Goal: Transaction & Acquisition: Obtain resource

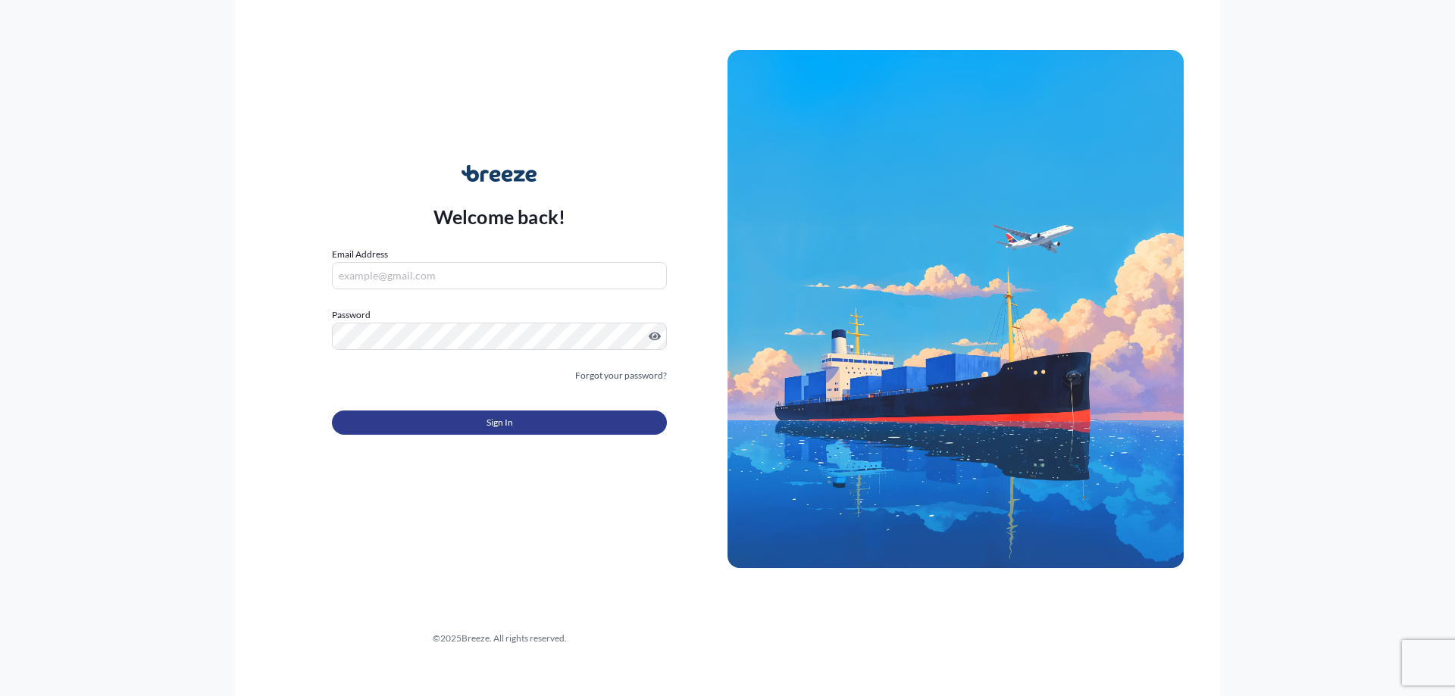
type input "[EMAIL_ADDRESS][PERSON_NAME][DOMAIN_NAME]"
click at [484, 417] on button "Sign In" at bounding box center [499, 423] width 335 height 24
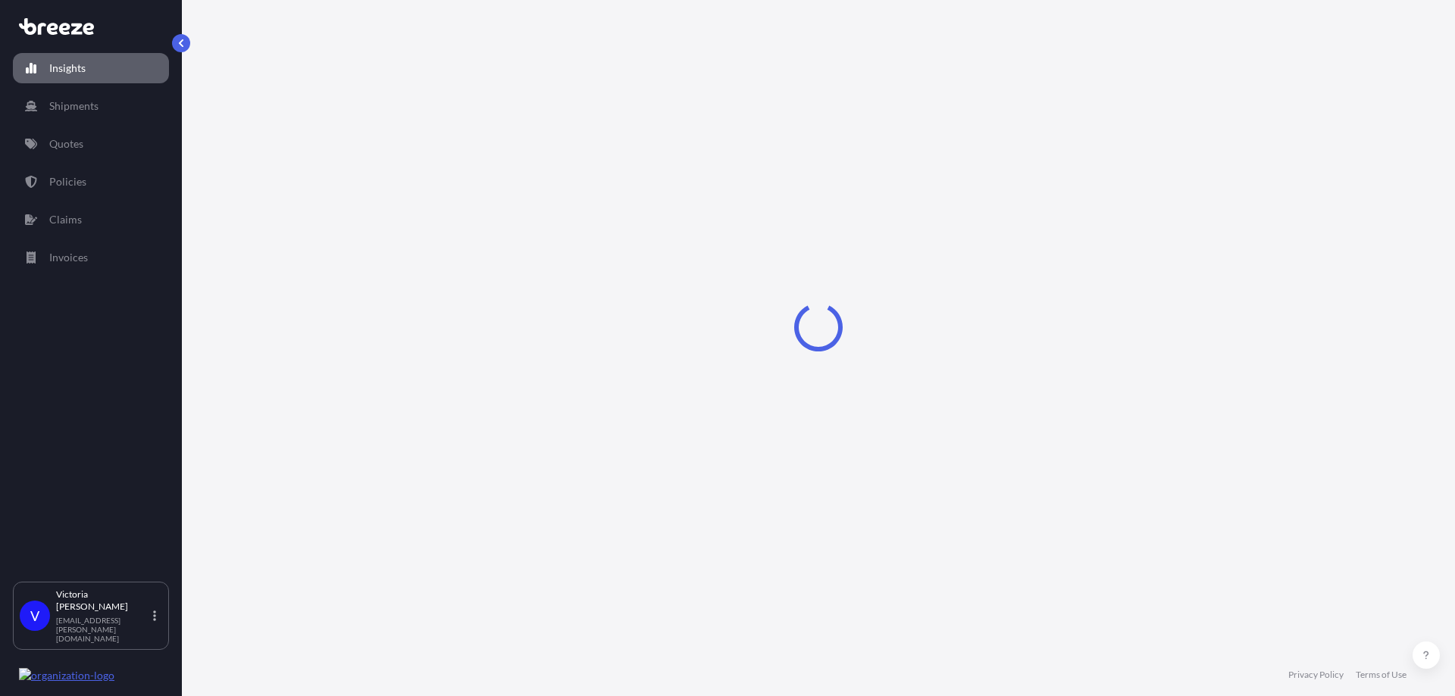
select select "2025"
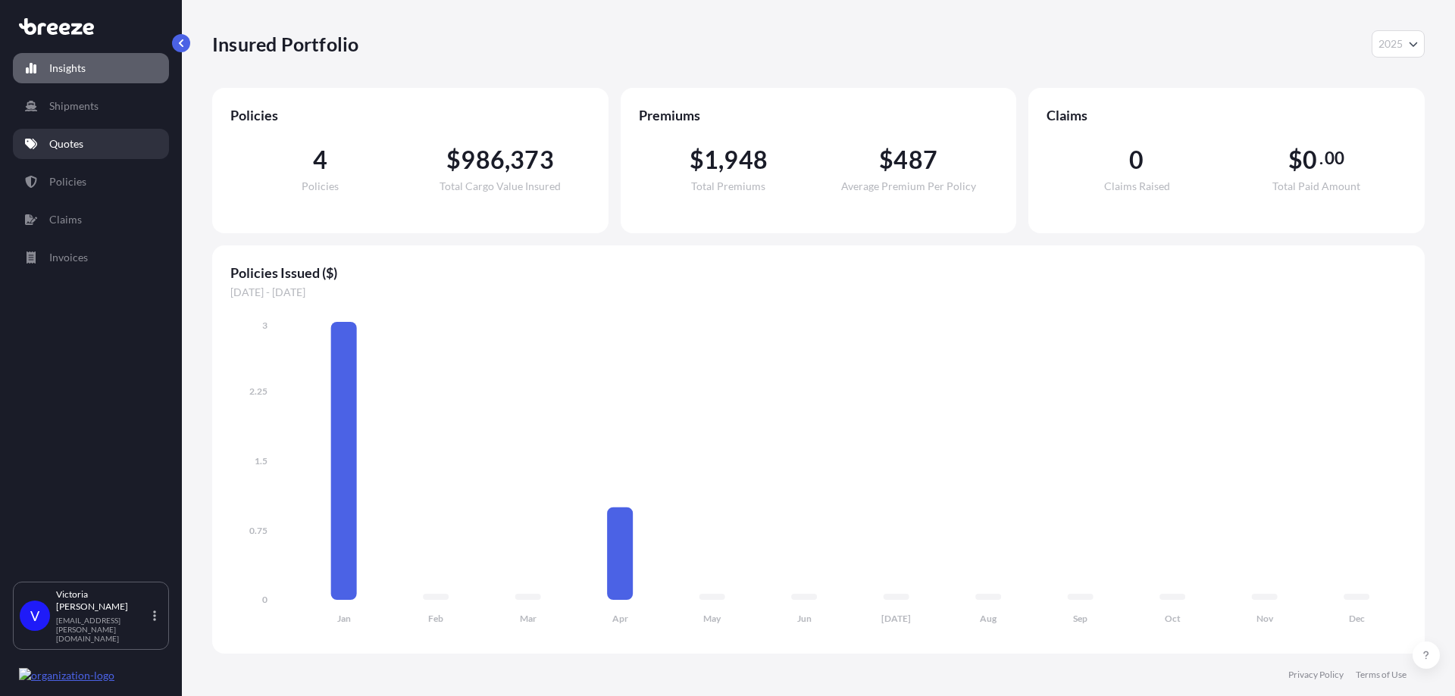
click at [73, 142] on p "Quotes" at bounding box center [66, 143] width 34 height 15
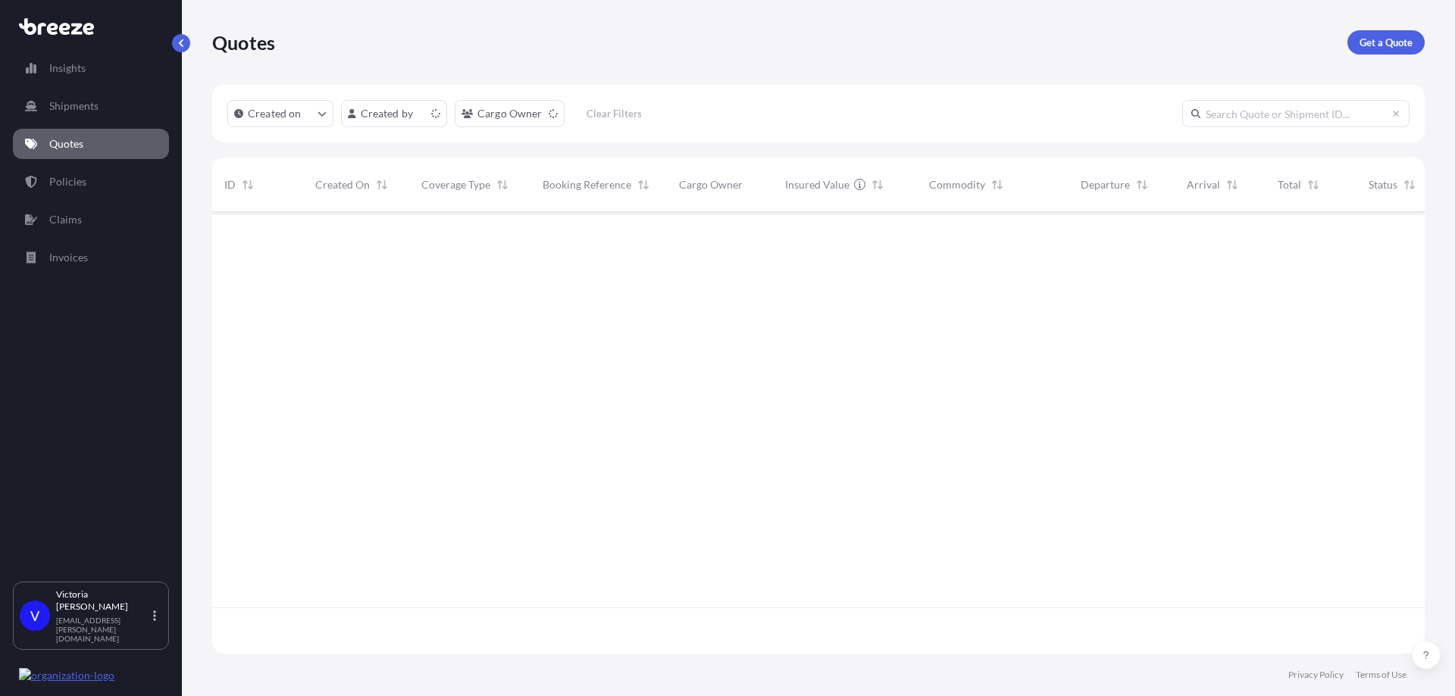
scroll to position [439, 1201]
click at [1377, 45] on p "Get a Quote" at bounding box center [1385, 42] width 53 height 15
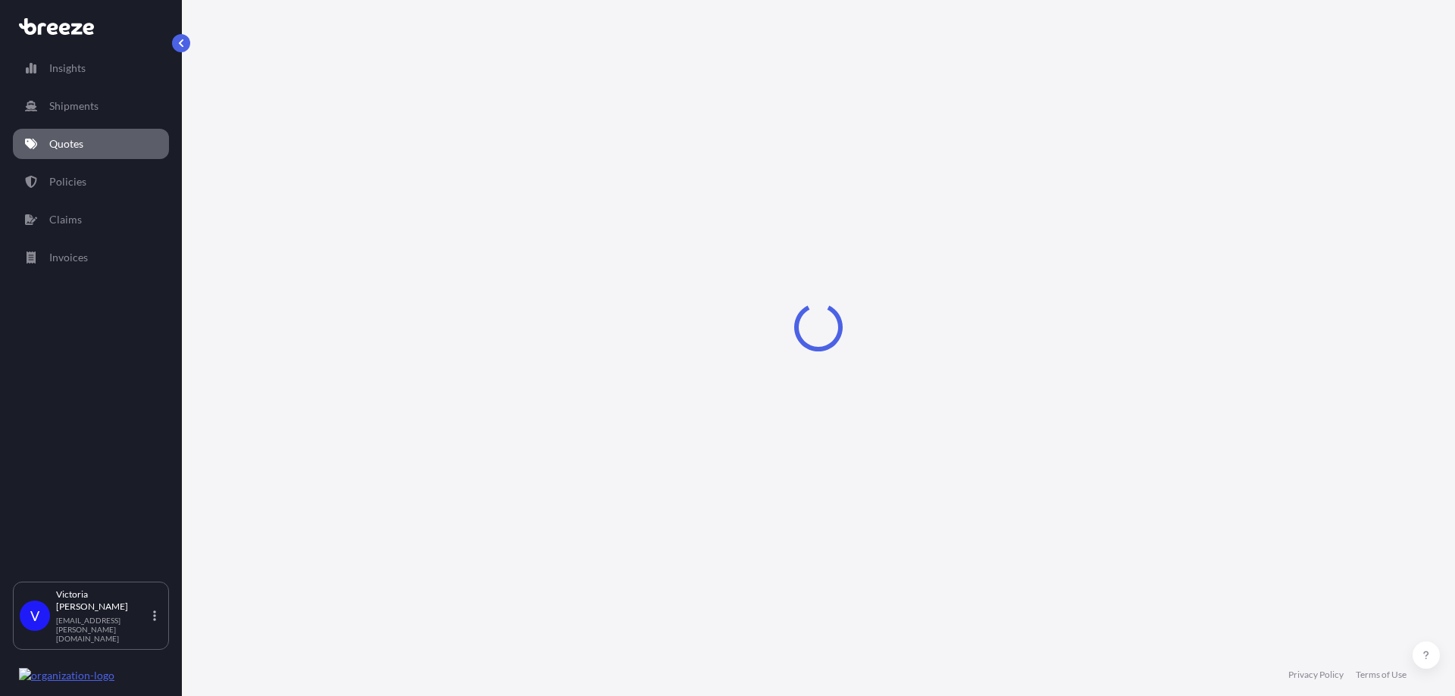
select select "Sea"
select select "1"
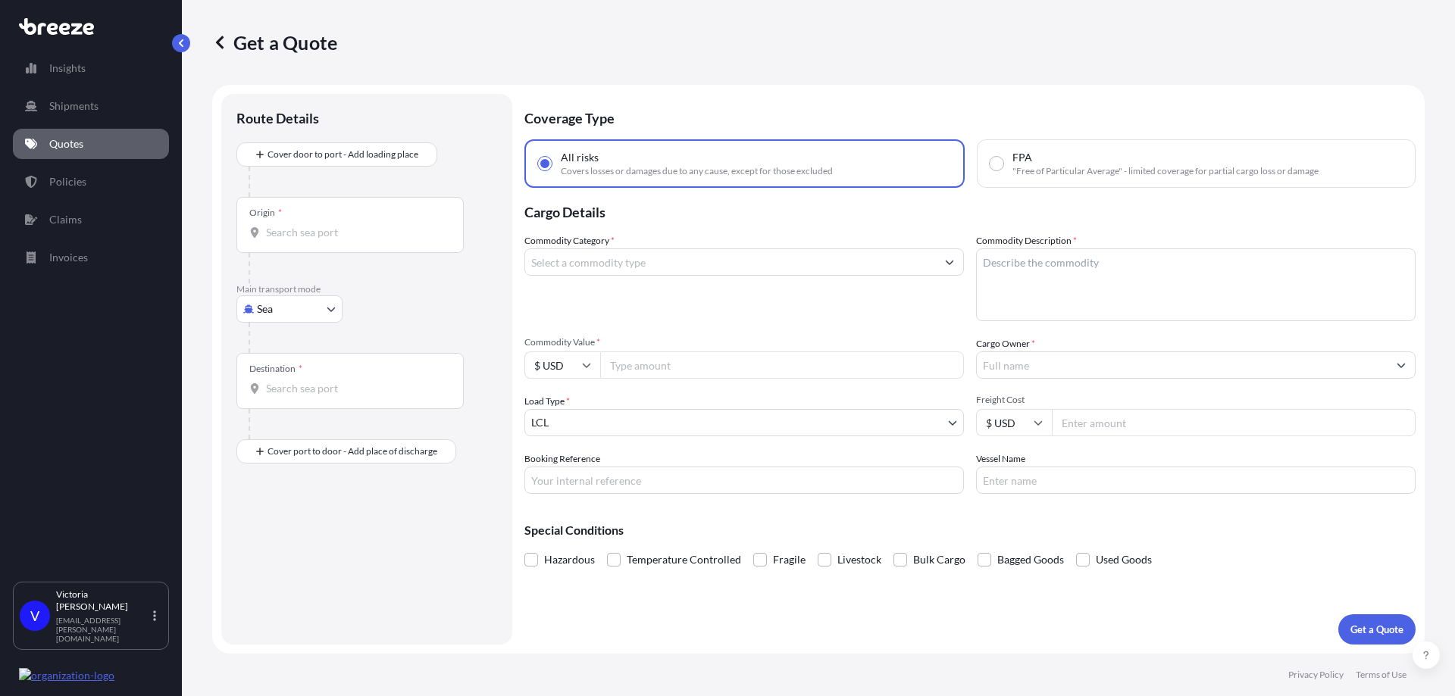
click at [586, 262] on input "Commodity Category *" at bounding box center [730, 261] width 411 height 27
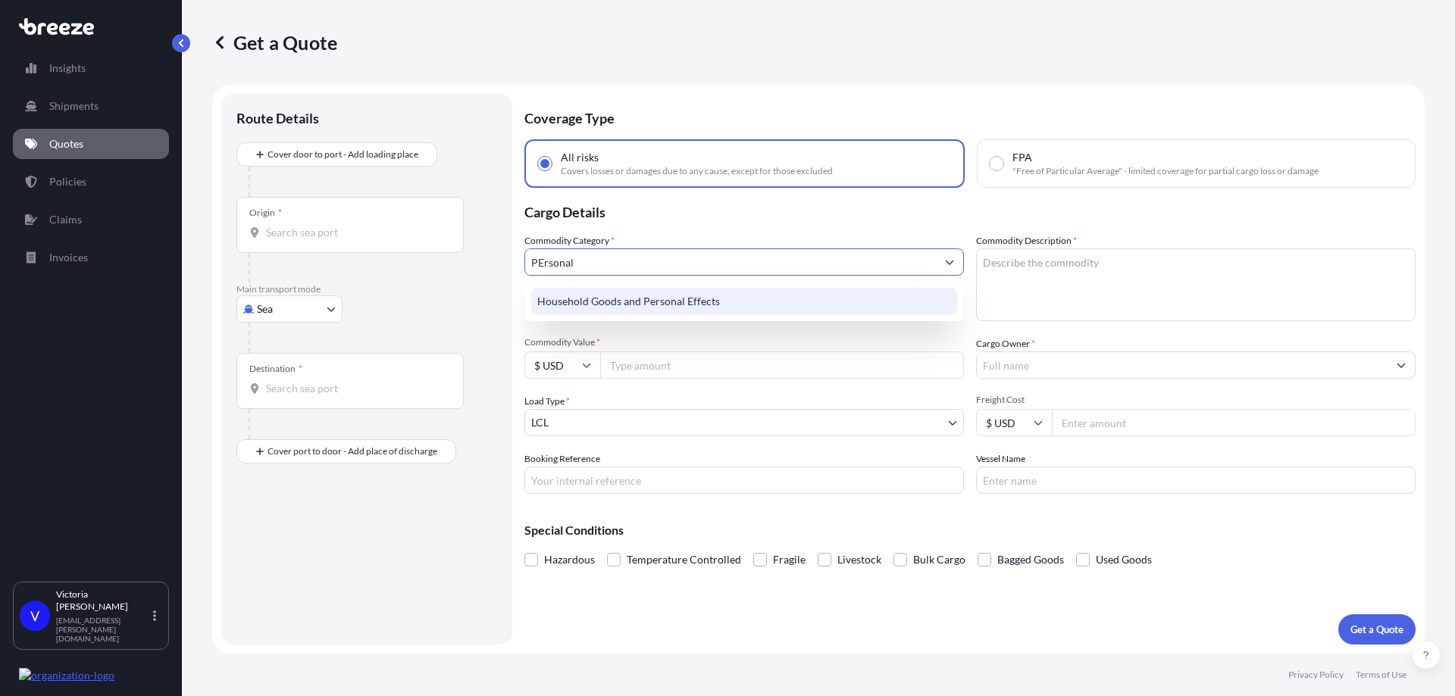
click at [689, 305] on div "Household Goods and Personal Effects" at bounding box center [744, 301] width 426 height 27
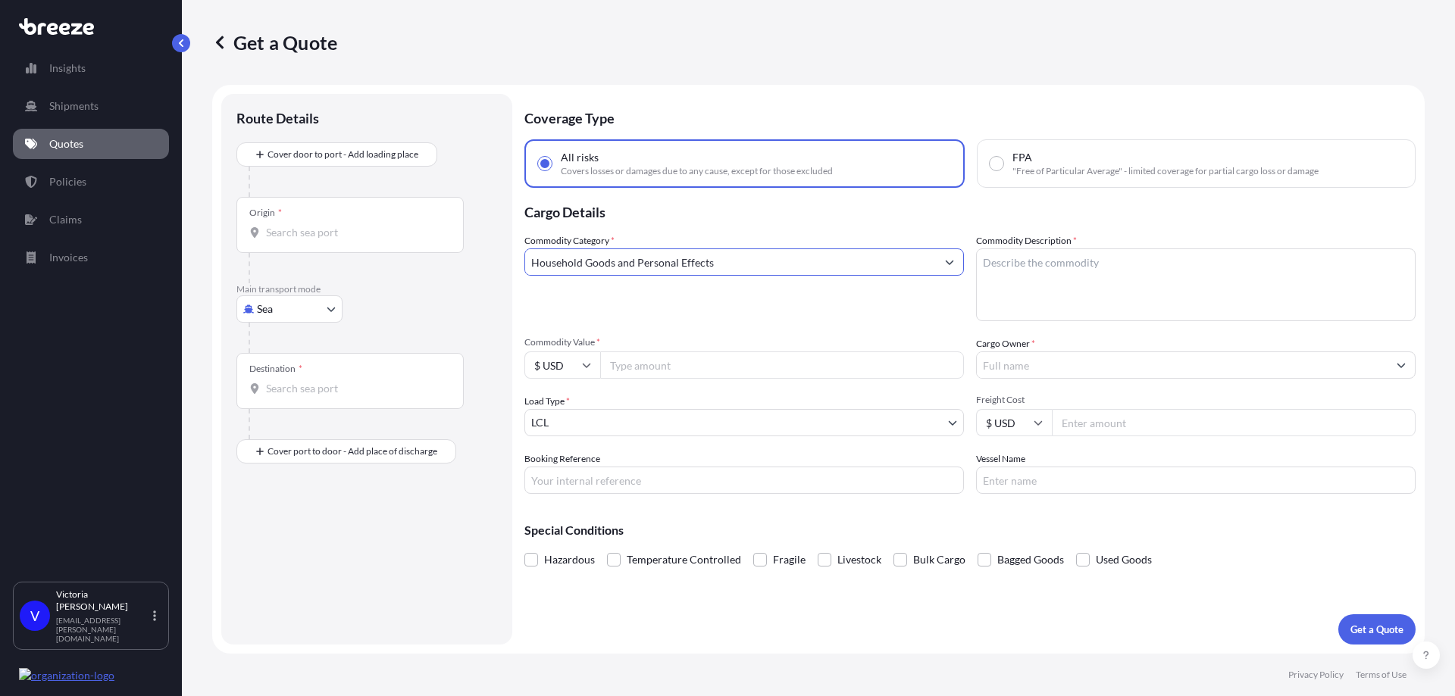
type input "Household Goods and Personal Effects"
click at [1066, 265] on textarea "Commodity Description *" at bounding box center [1195, 284] width 439 height 73
type textarea "Peronal home items"
click at [769, 361] on input "Commodity Value *" at bounding box center [782, 365] width 364 height 27
type input "300000"
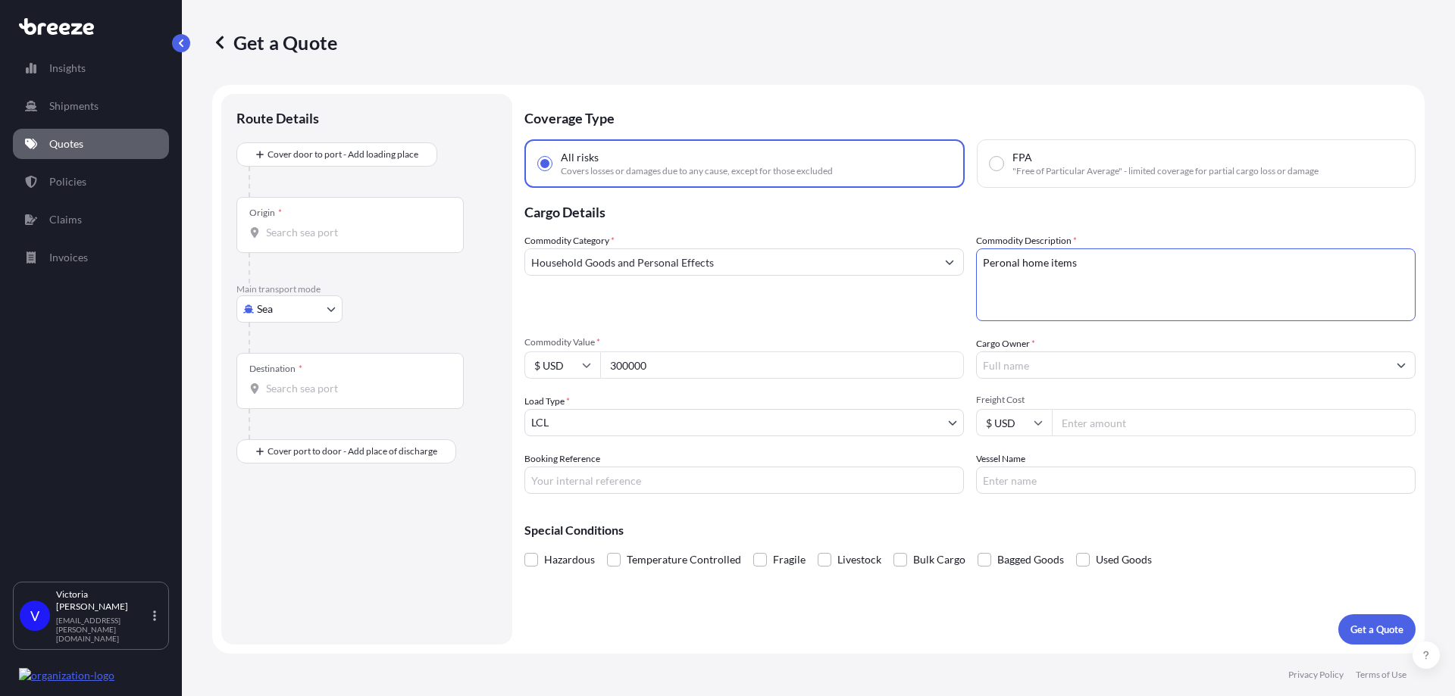
click at [1195, 277] on textarea "Peronal home items" at bounding box center [1195, 284] width 439 height 73
type textarea "Peronal home items, shipper packed"
click at [1160, 369] on input "Cargo Owner *" at bounding box center [1182, 365] width 411 height 27
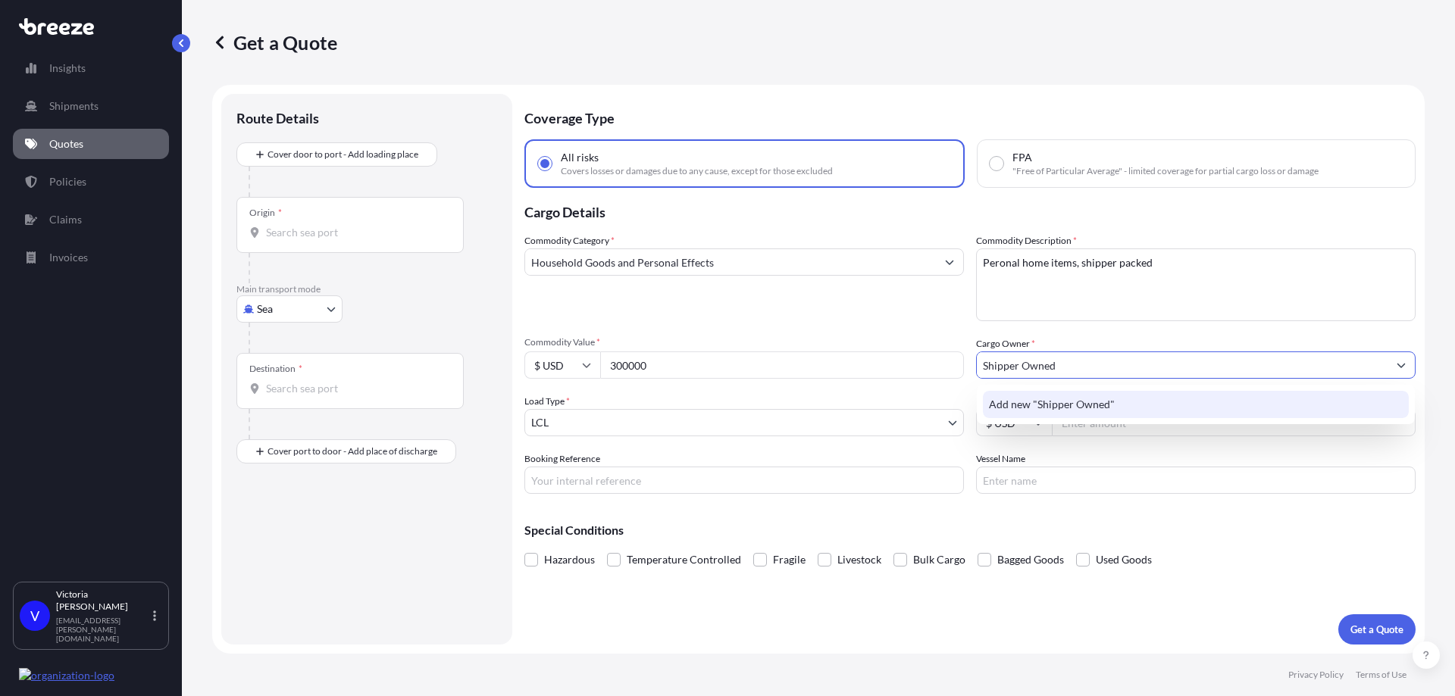
click at [1102, 395] on div "Add new "Shipper Owned"" at bounding box center [1196, 404] width 426 height 27
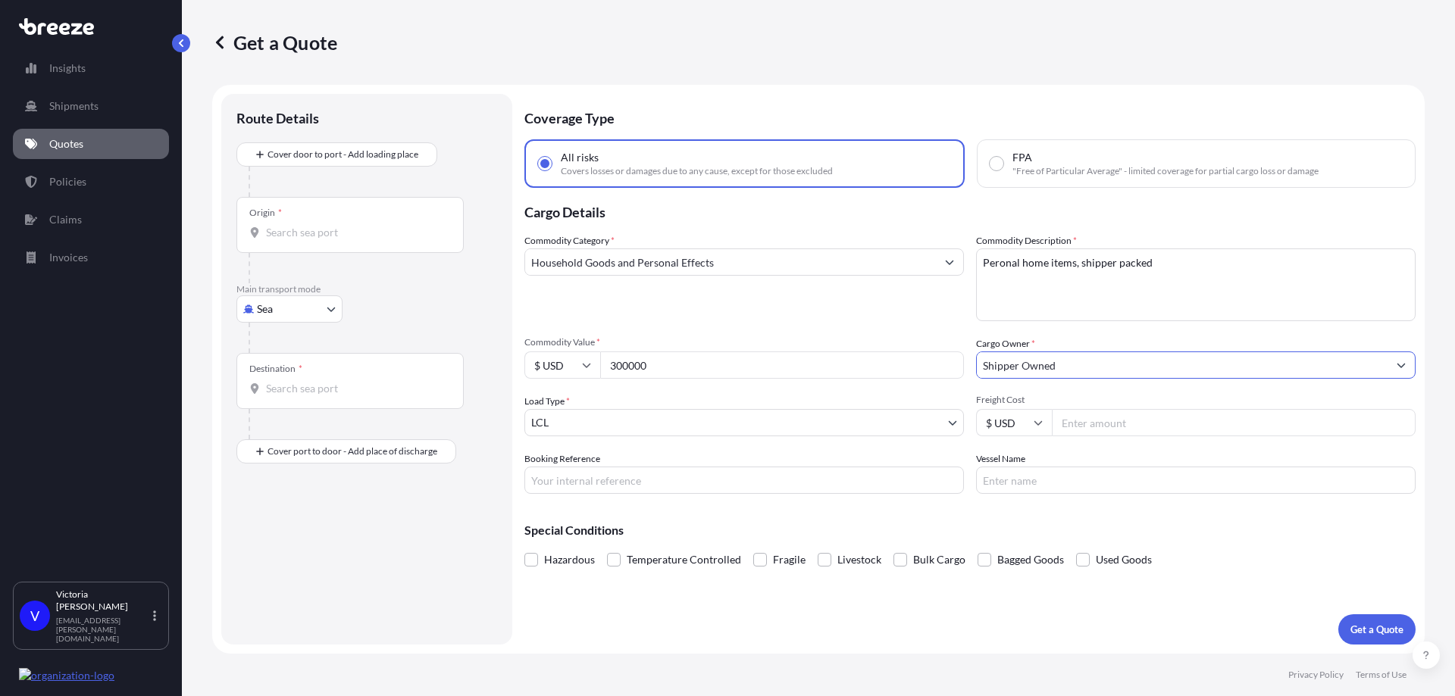
type input "Shipper Owned"
click at [661, 434] on body "6 options available. 0 options available. 1 option available. 0 options availab…" at bounding box center [727, 348] width 1455 height 696
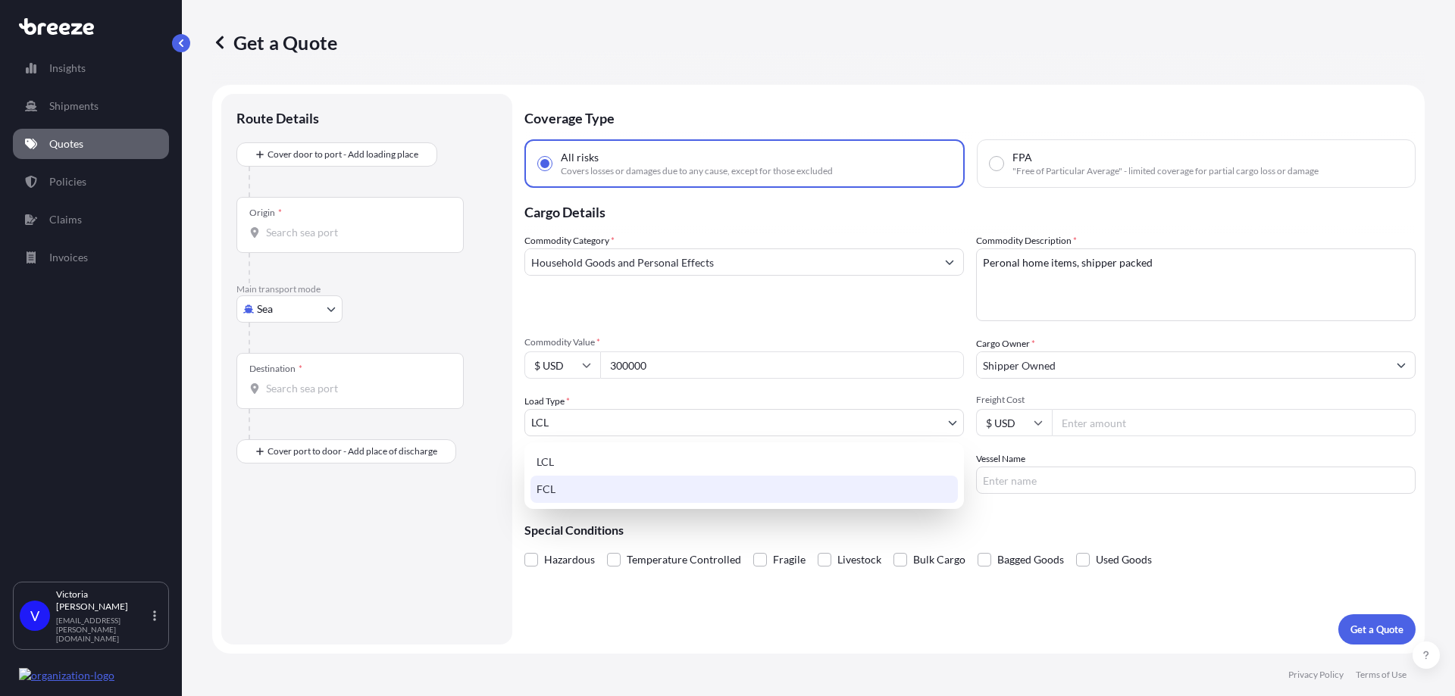
click at [631, 493] on div "FCL" at bounding box center [743, 489] width 427 height 27
select select "2"
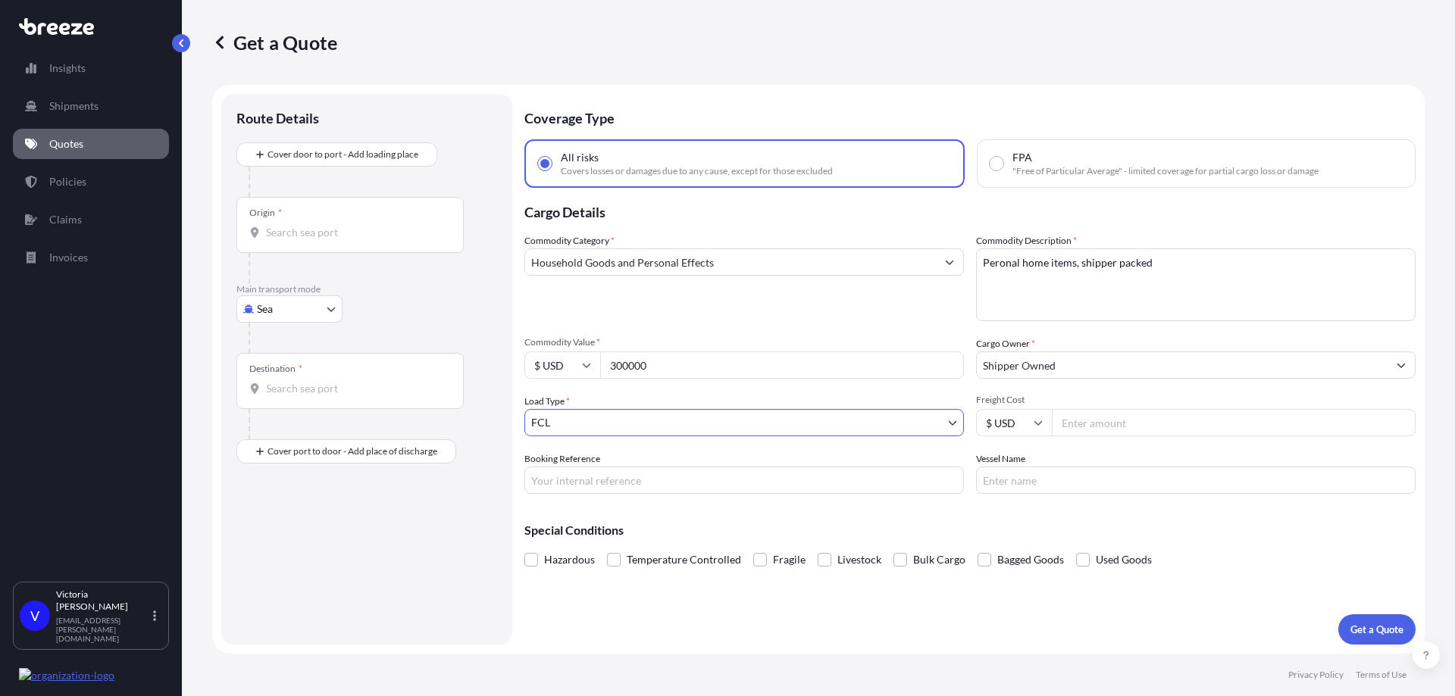
click at [627, 364] on input "300000" at bounding box center [782, 365] width 364 height 27
type input "30000"
click at [1091, 424] on input "Freight Cost" at bounding box center [1234, 422] width 364 height 27
type input "4500"
click at [804, 514] on div "Special Conditions Hazardous Temperature Controlled Fragile Livestock Bulk Carg…" at bounding box center [969, 538] width 891 height 65
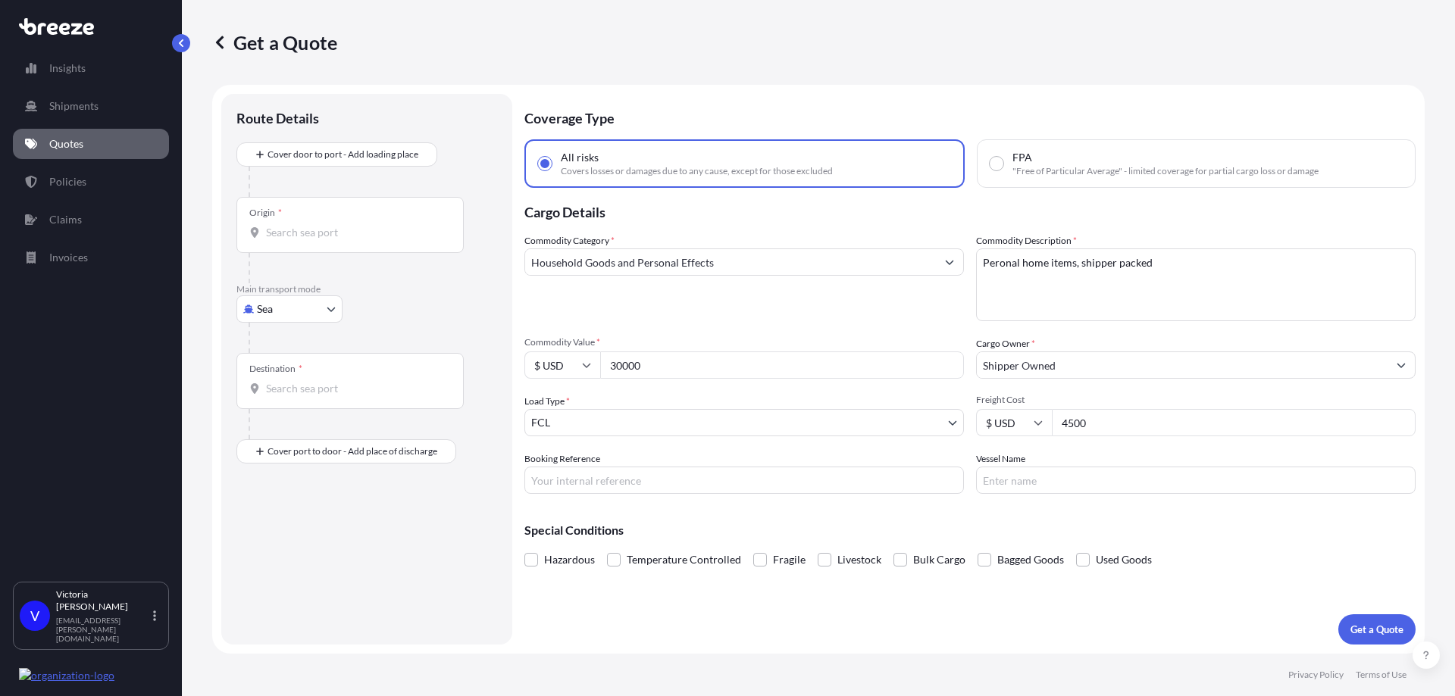
click at [320, 236] on input "Origin *" at bounding box center [355, 232] width 179 height 15
type input "USMIA - [GEOGRAPHIC_DATA], [GEOGRAPHIC_DATA]"
click at [318, 395] on input "Destination *" at bounding box center [355, 394] width 179 height 15
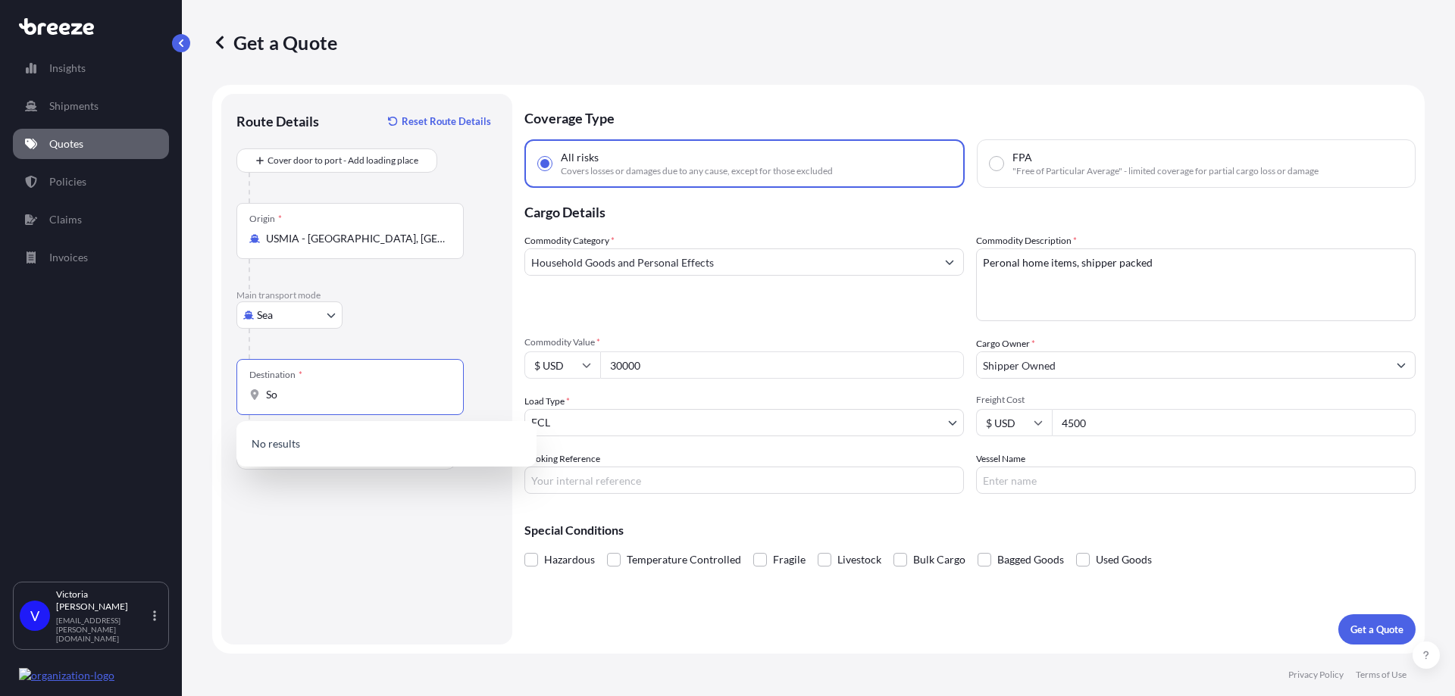
type input "S"
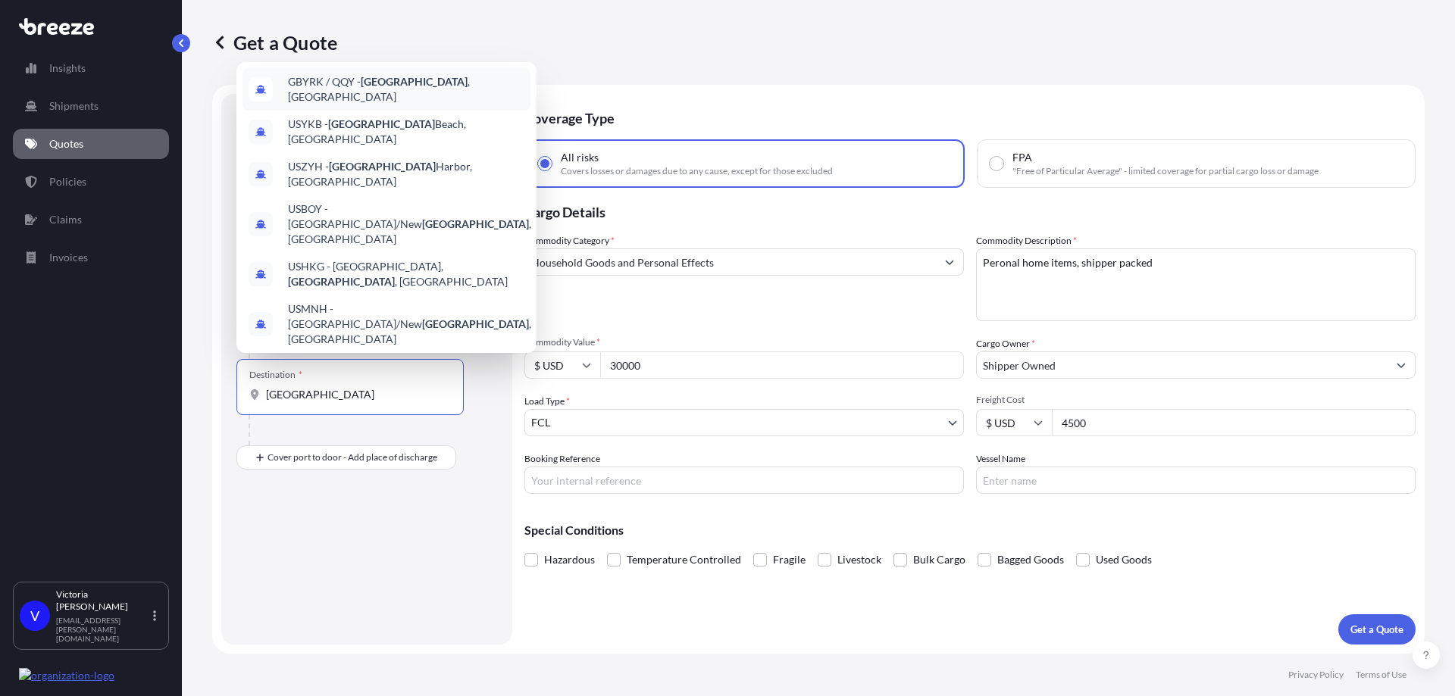
click at [440, 111] on div "GBYRK / QQY - [GEOGRAPHIC_DATA] , [GEOGRAPHIC_DATA]" at bounding box center [386, 89] width 288 height 42
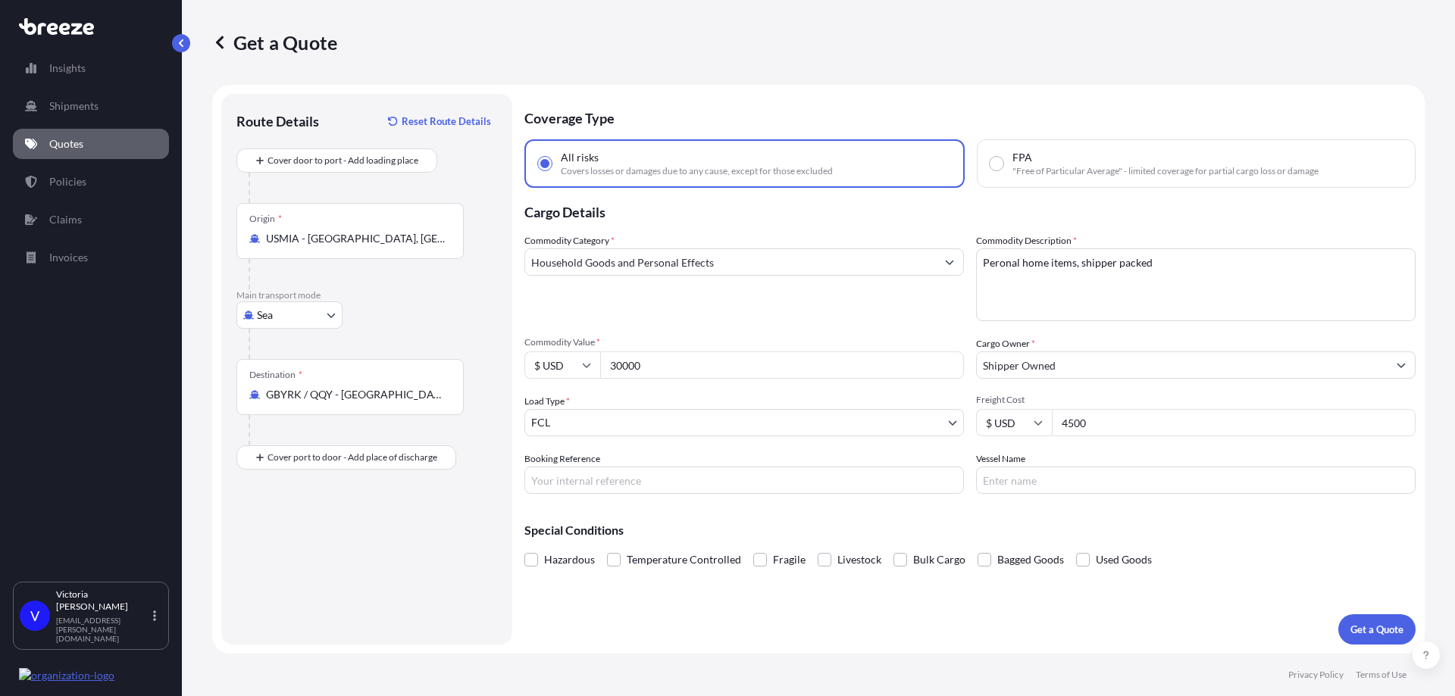
click at [361, 555] on form "Route Details Reset Route Details Cover door to port - Add loading place Place …" at bounding box center [818, 369] width 1212 height 569
click at [363, 395] on input "GBYRK / QQY - [GEOGRAPHIC_DATA], [GEOGRAPHIC_DATA]" at bounding box center [355, 394] width 179 height 15
drag, startPoint x: 458, startPoint y: 395, endPoint x: 241, endPoint y: 389, distance: 216.8
click at [241, 389] on div "Destination * GBYRK / QQY - [GEOGRAPHIC_DATA], [GEOGRAPHIC_DATA]" at bounding box center [349, 387] width 227 height 56
click at [406, 371] on div "Destination * GBYRK / QQY - [GEOGRAPHIC_DATA], [GEOGRAPHIC_DATA]" at bounding box center [349, 387] width 227 height 56
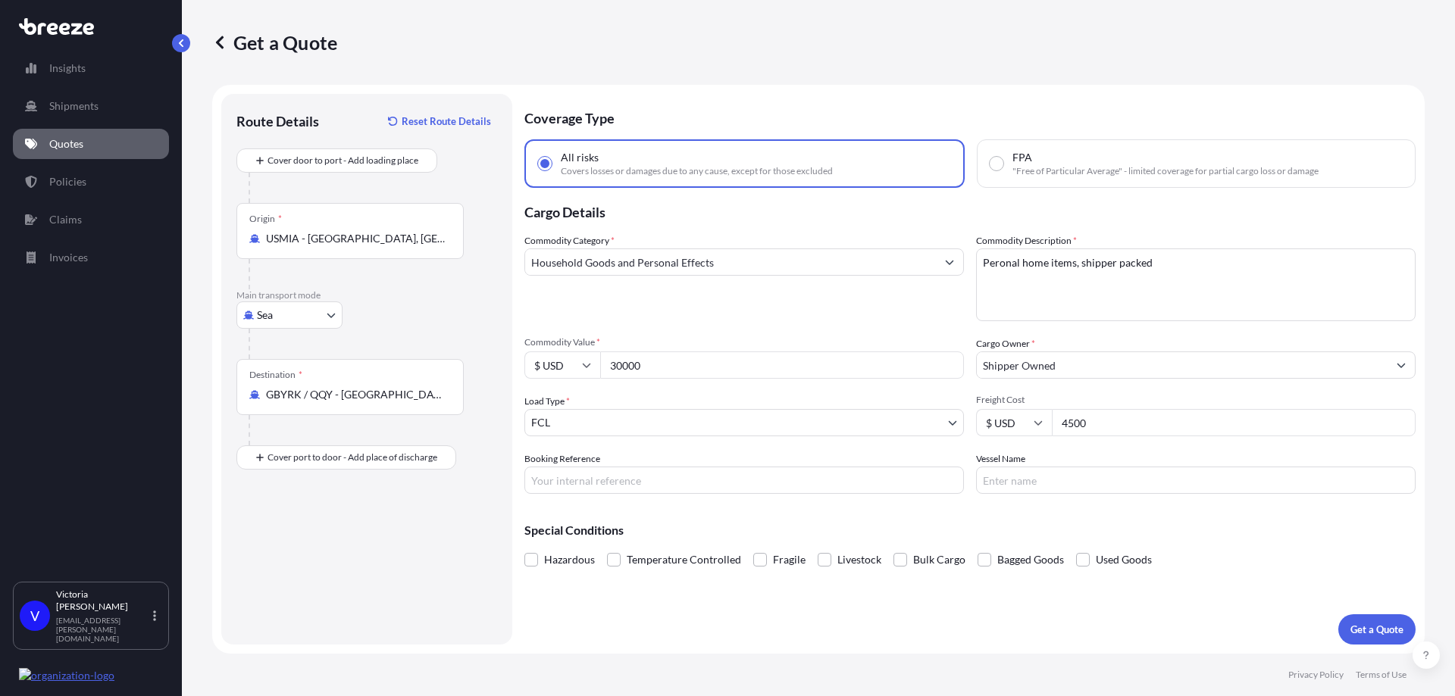
click at [406, 387] on input "GBYRK / QQY - [GEOGRAPHIC_DATA], [GEOGRAPHIC_DATA]" at bounding box center [355, 394] width 179 height 15
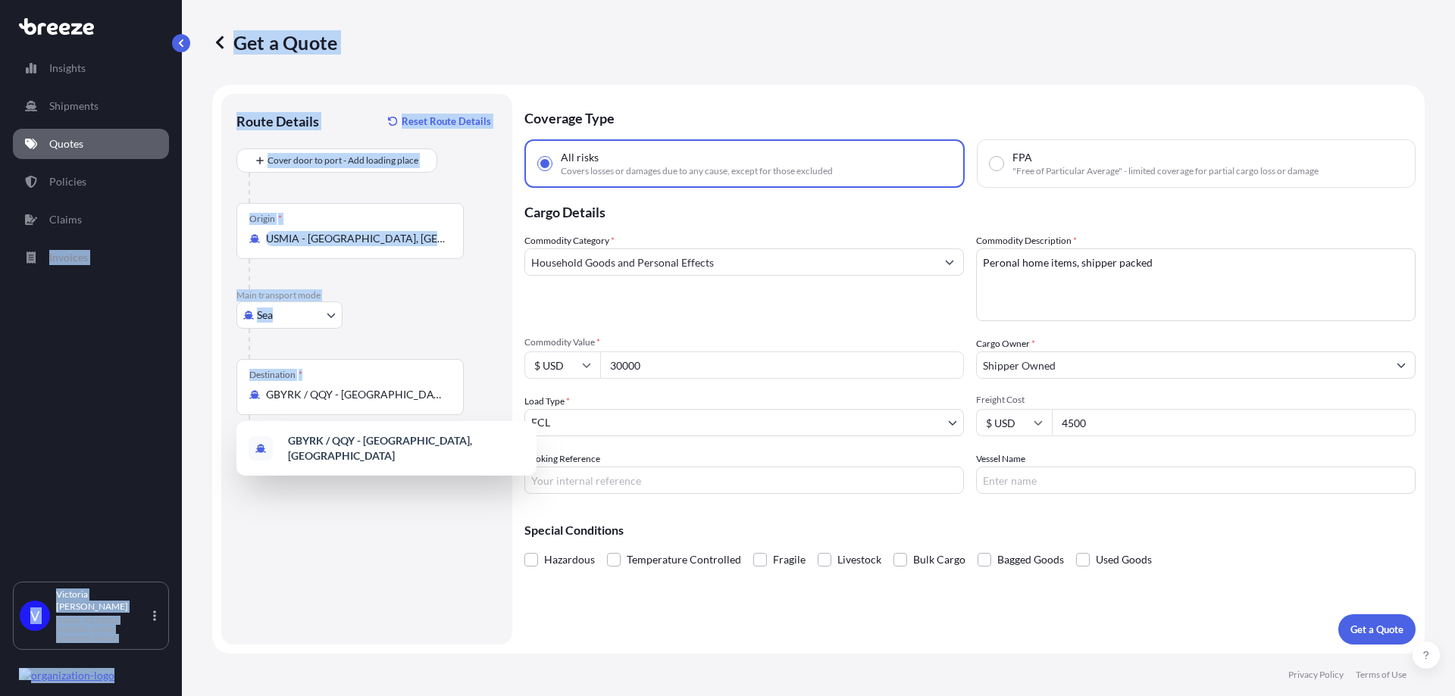
drag, startPoint x: 452, startPoint y: 400, endPoint x: 15, endPoint y: 382, distance: 437.5
click at [15, 382] on div "Insights Shipments Quotes Policies Claims Invoices V [PERSON_NAME] [PERSON_NAME…" at bounding box center [727, 348] width 1455 height 696
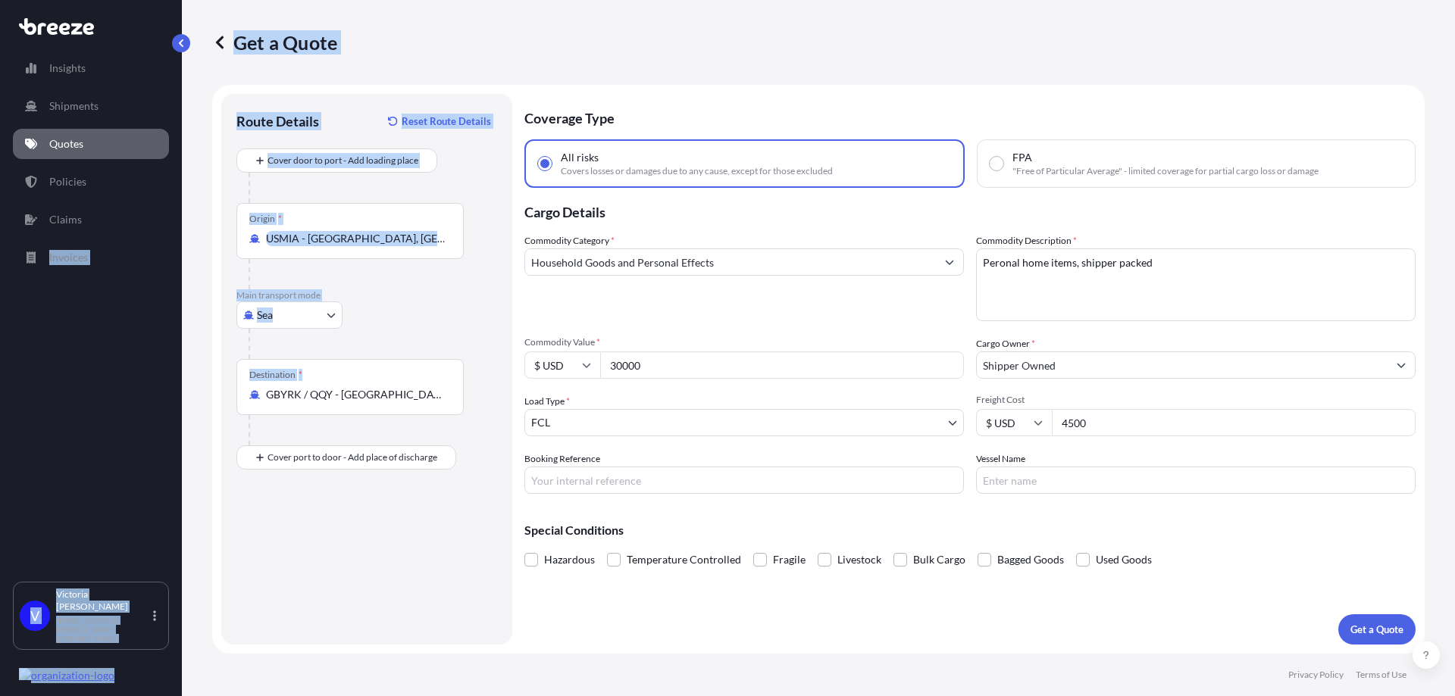
click at [346, 402] on div "Destination * GBYRK / QQY - [GEOGRAPHIC_DATA], [GEOGRAPHIC_DATA]" at bounding box center [349, 387] width 227 height 56
click at [346, 402] on input "GBYRK / QQY - [GEOGRAPHIC_DATA], [GEOGRAPHIC_DATA]" at bounding box center [355, 394] width 179 height 15
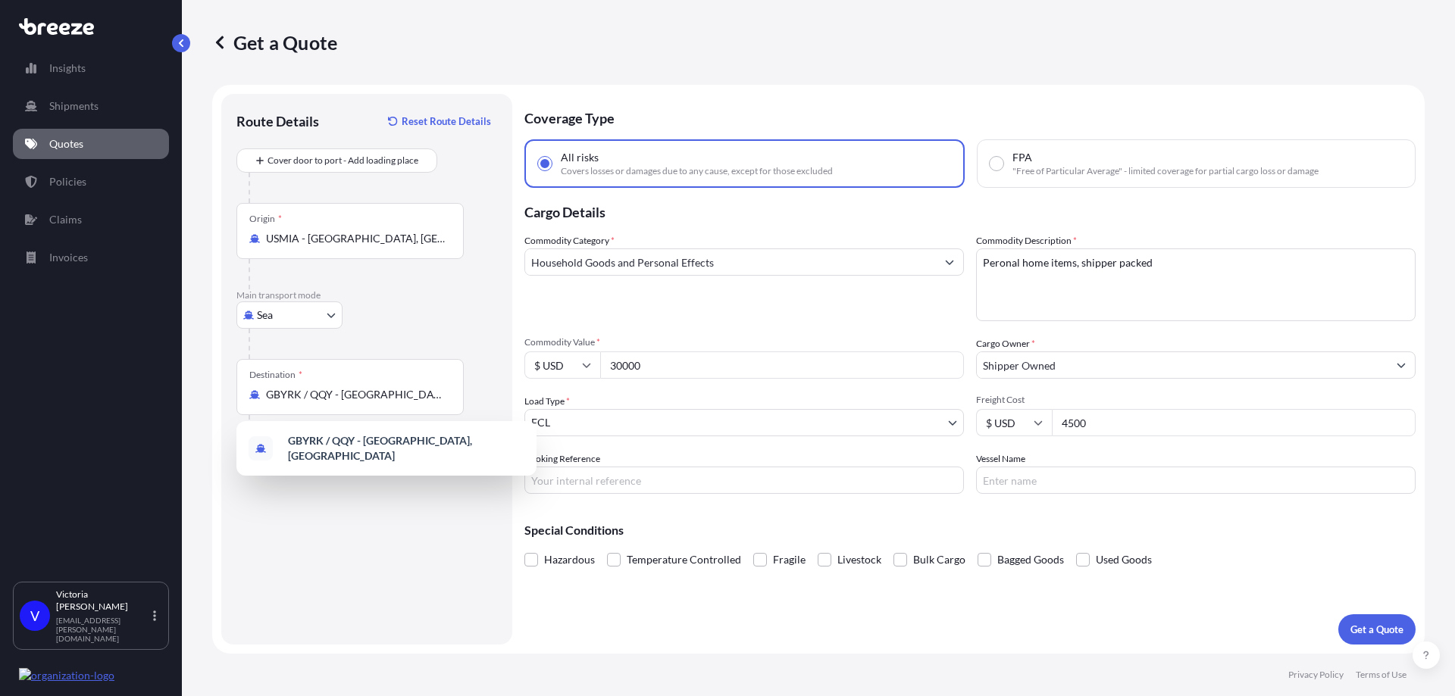
click at [421, 405] on div "Destination * GBYRK / QQY - [GEOGRAPHIC_DATA], [GEOGRAPHIC_DATA]" at bounding box center [349, 387] width 227 height 56
click at [421, 402] on input "GBYRK / QQY - [GEOGRAPHIC_DATA], [GEOGRAPHIC_DATA]" at bounding box center [355, 394] width 179 height 15
click at [434, 398] on input "GBYRK / QQY - [GEOGRAPHIC_DATA], [GEOGRAPHIC_DATA]" at bounding box center [355, 394] width 179 height 15
type input "m"
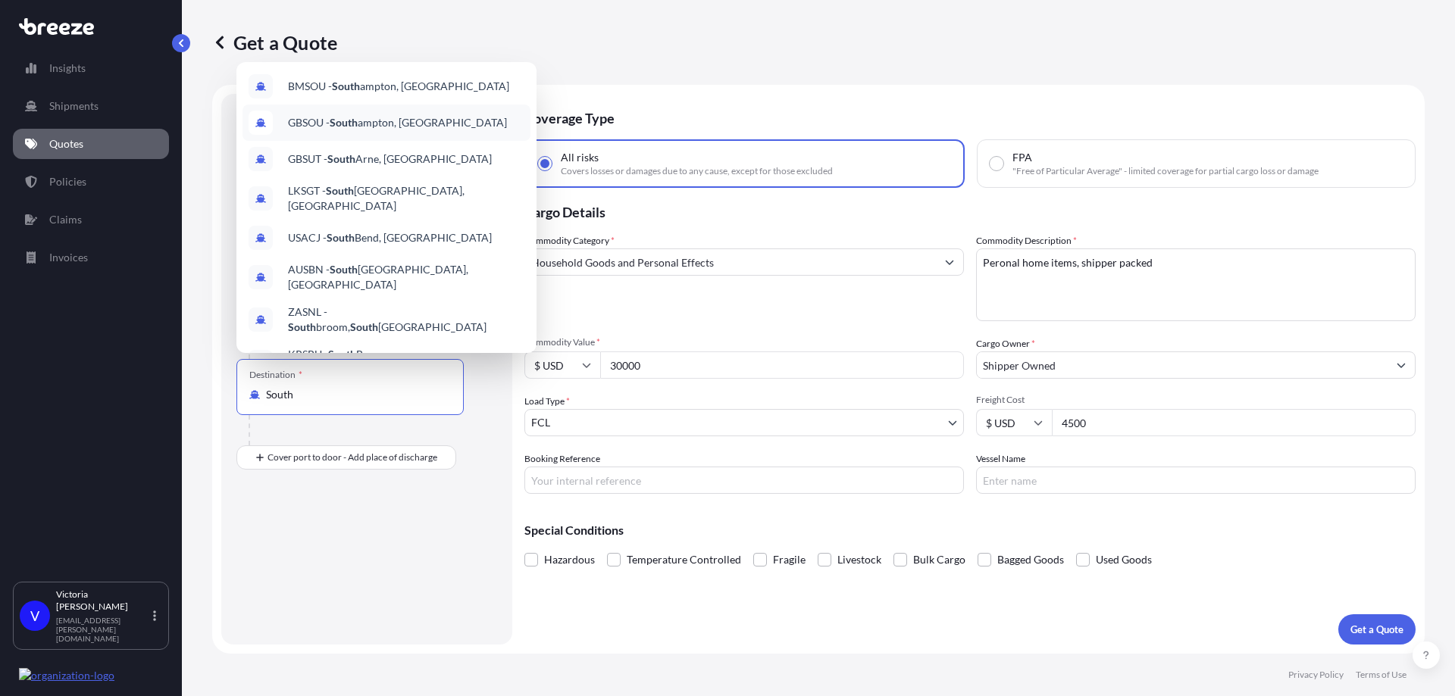
click at [489, 123] on div "GBSOU - [GEOGRAPHIC_DATA], [GEOGRAPHIC_DATA]" at bounding box center [386, 123] width 288 height 36
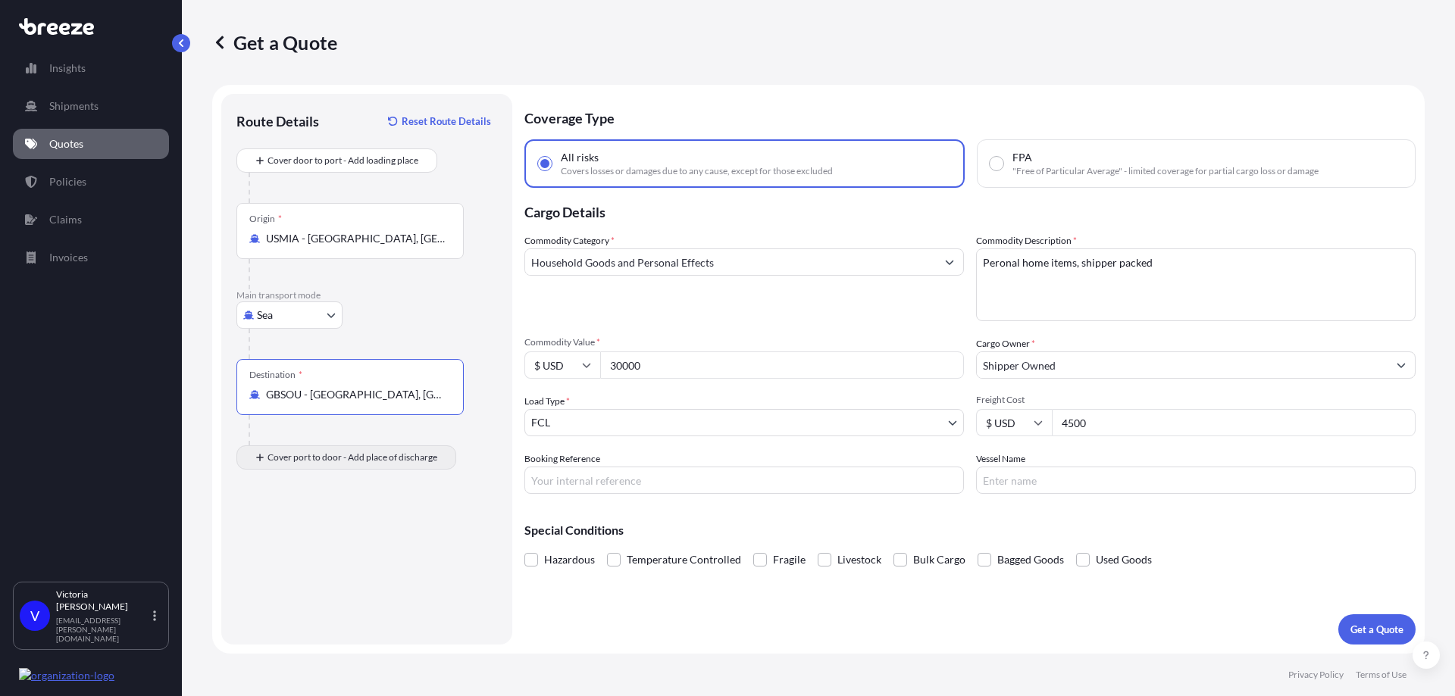
type input "GBSOU - [GEOGRAPHIC_DATA], [GEOGRAPHIC_DATA]"
click at [308, 537] on input "Place of Discharge" at bounding box center [355, 538] width 179 height 15
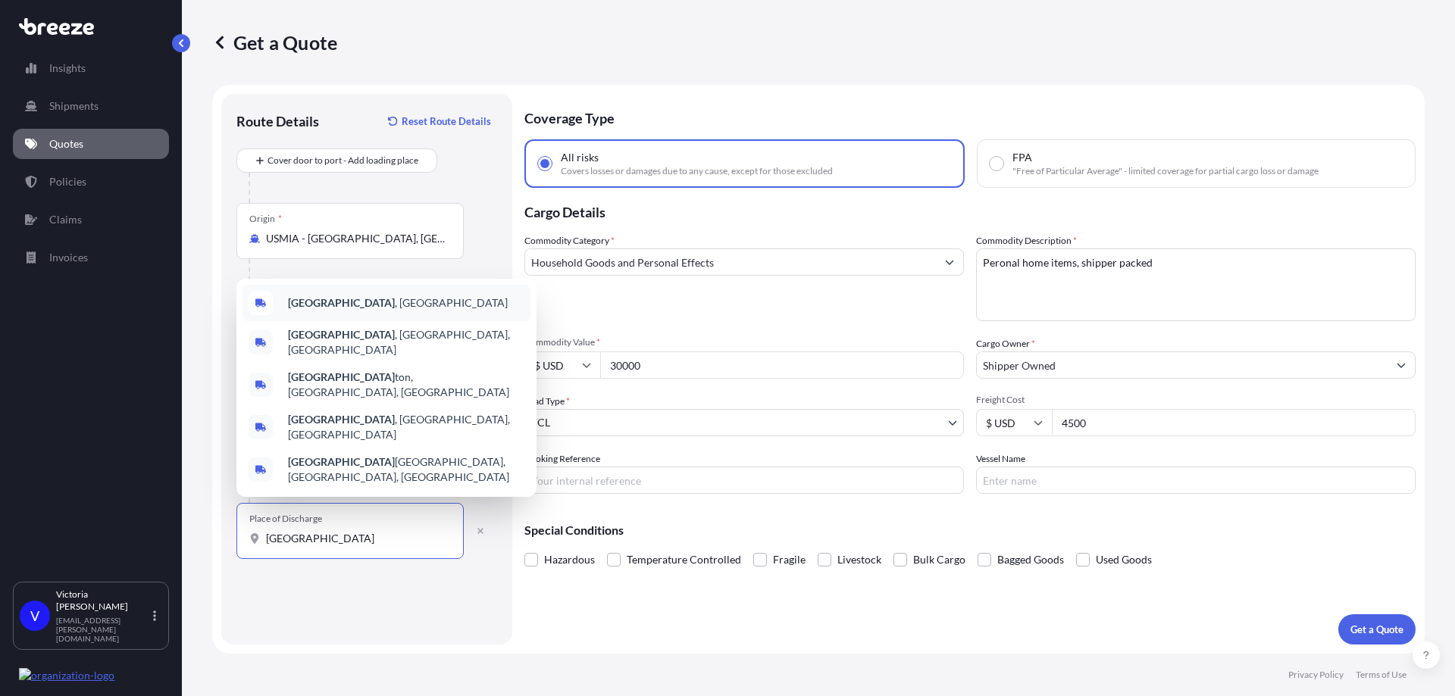
click at [339, 321] on div "[GEOGRAPHIC_DATA] , [GEOGRAPHIC_DATA]" at bounding box center [386, 303] width 288 height 36
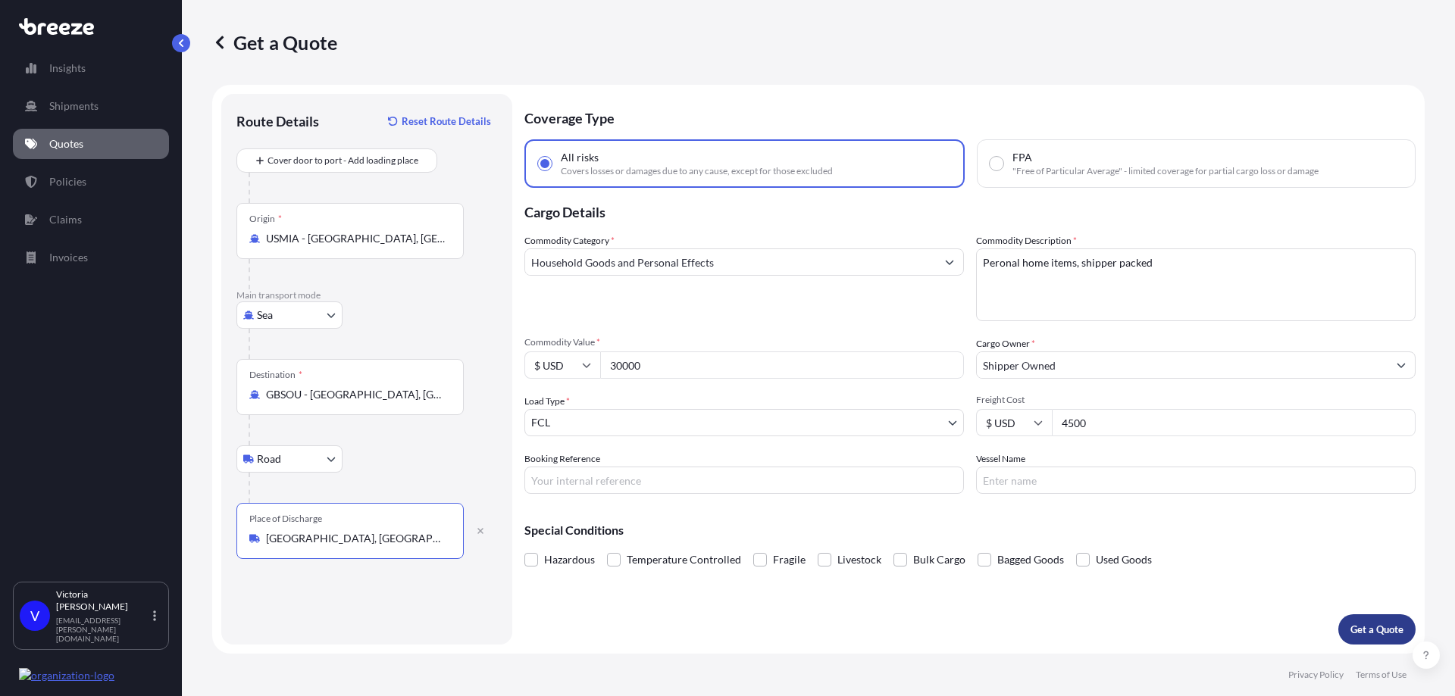
type input "[GEOGRAPHIC_DATA], [GEOGRAPHIC_DATA]"
click at [1387, 635] on p "Get a Quote" at bounding box center [1376, 629] width 53 height 15
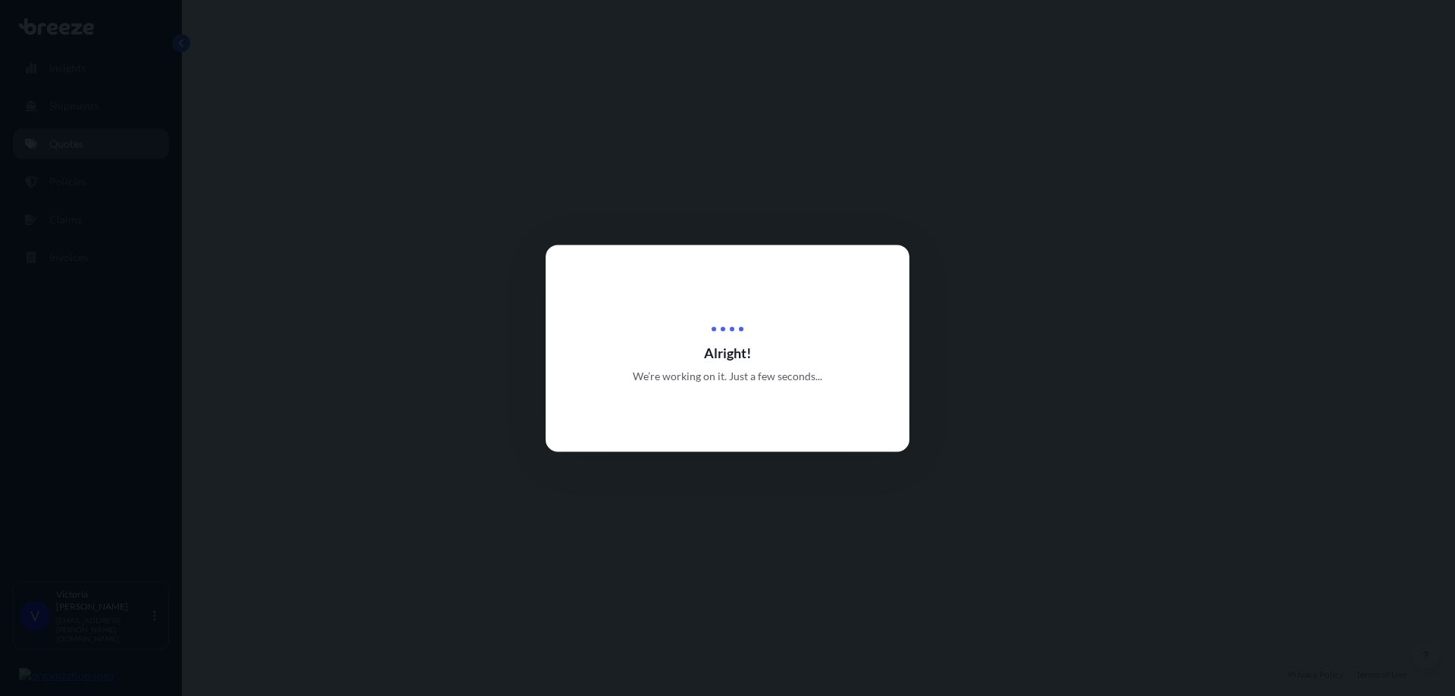
select select "Sea"
select select "Road"
select select "2"
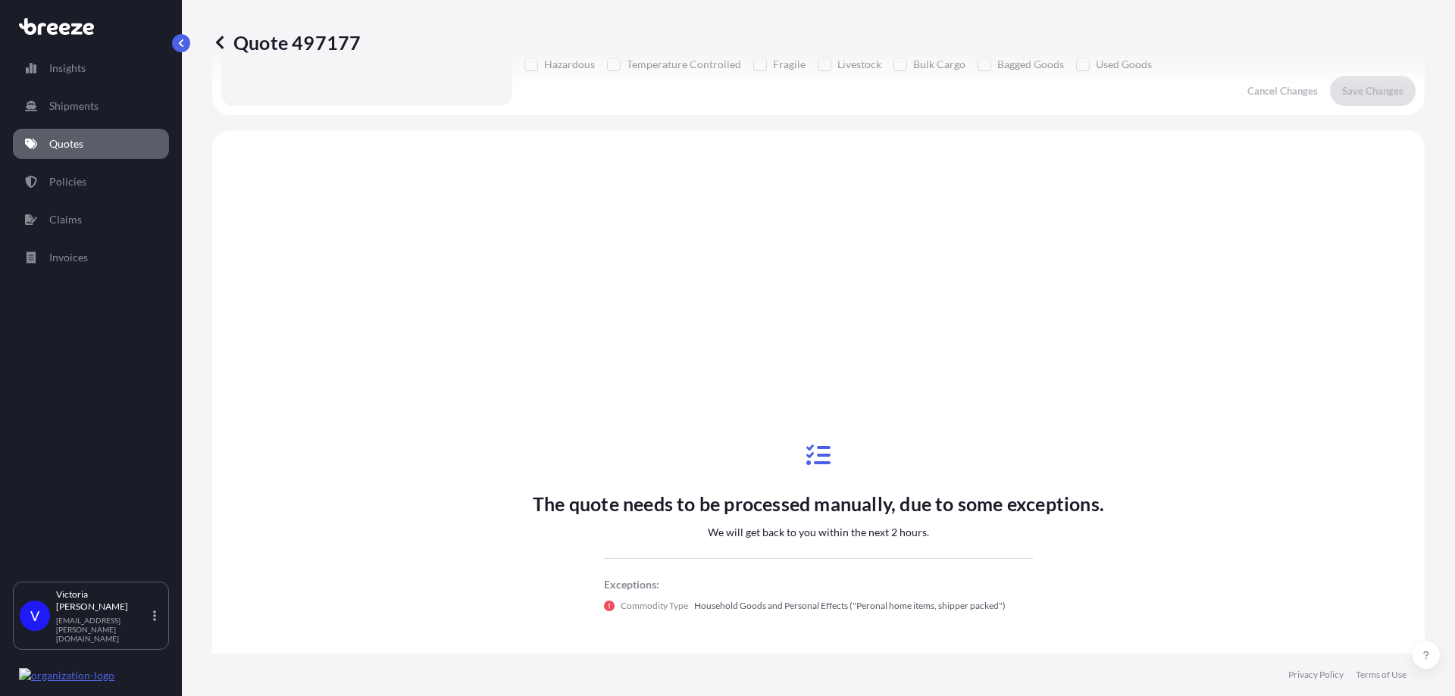
scroll to position [550, 0]
